Goal: Task Accomplishment & Management: Complete application form

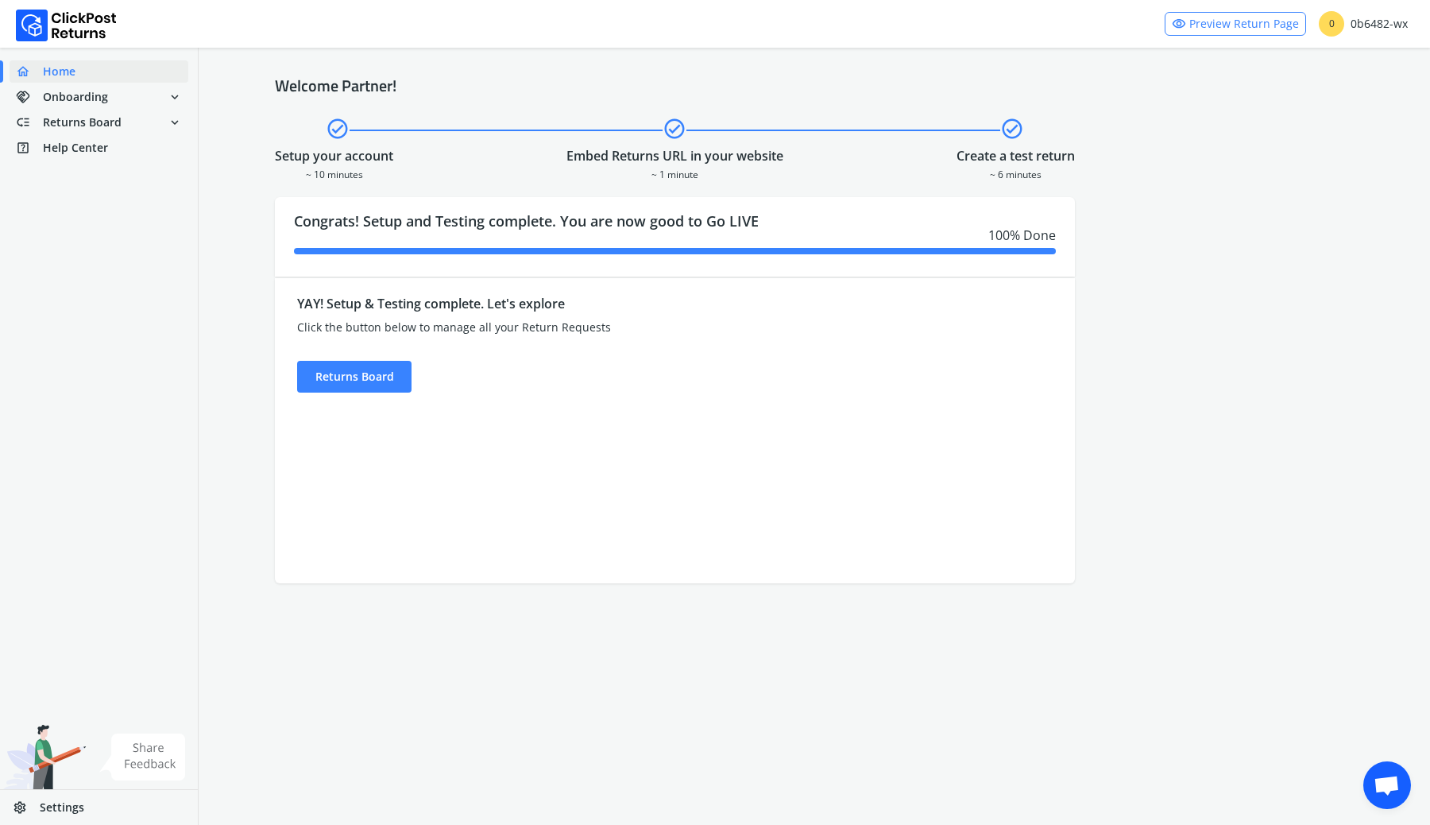
click at [1186, 182] on div "check_circle check_circle check_circle Setup your account ~ 10 minutes Embed Re…" at bounding box center [814, 348] width 1079 height 469
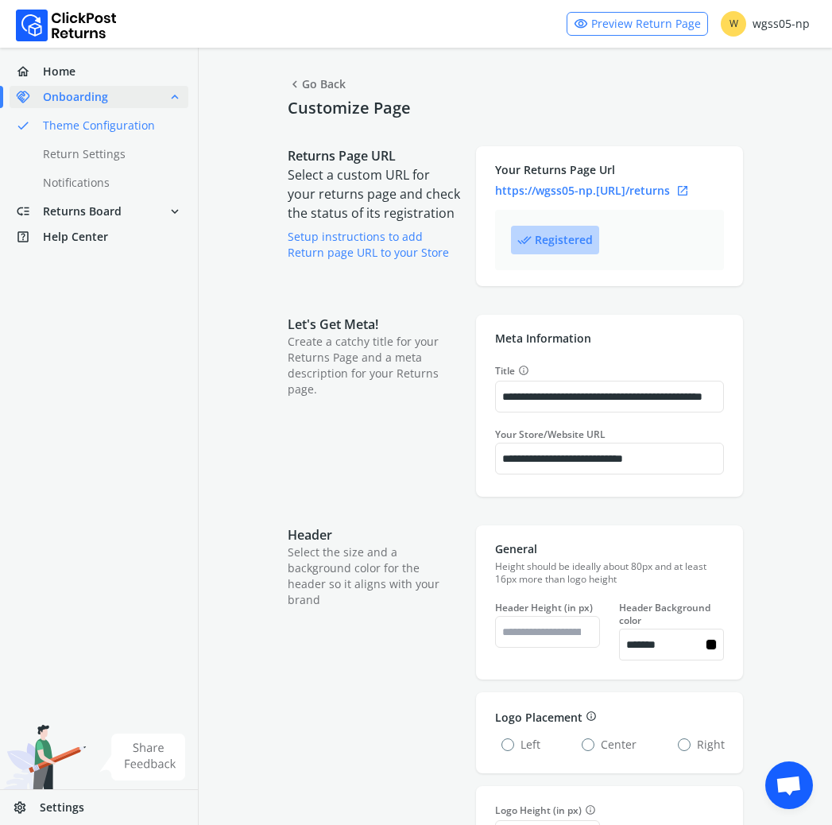
select select "******"
select select "***"
